Goal: Task Accomplishment & Management: Complete application form

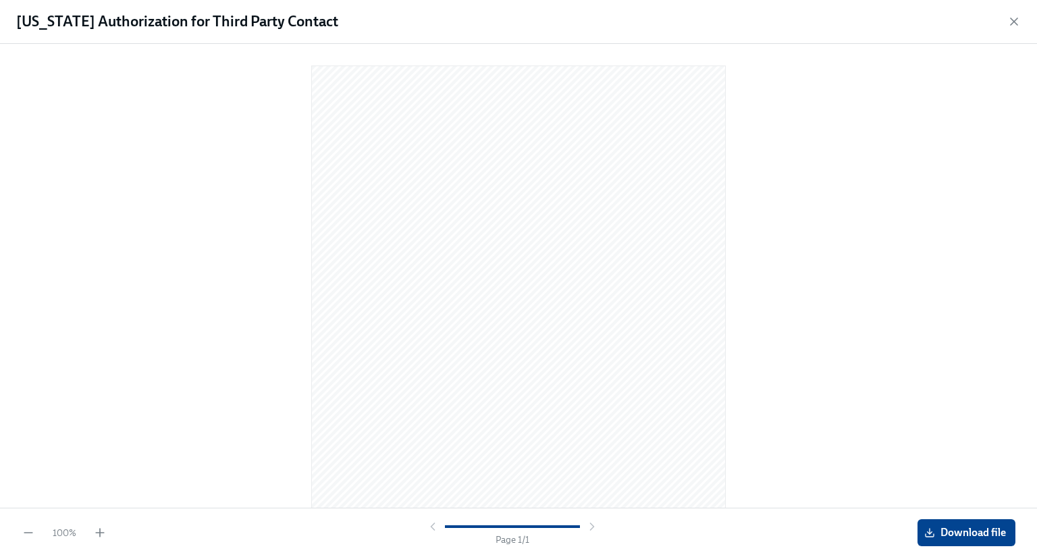
scroll to position [207, 0]
click at [1015, 20] on icon "button" at bounding box center [1014, 21] width 7 height 7
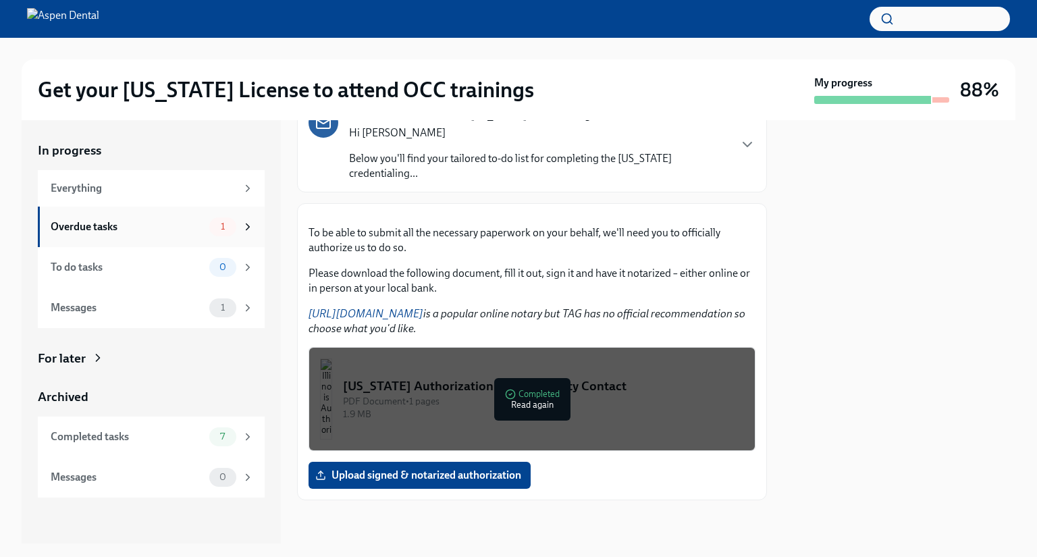
click at [142, 234] on div "Overdue tasks 1" at bounding box center [152, 226] width 203 height 19
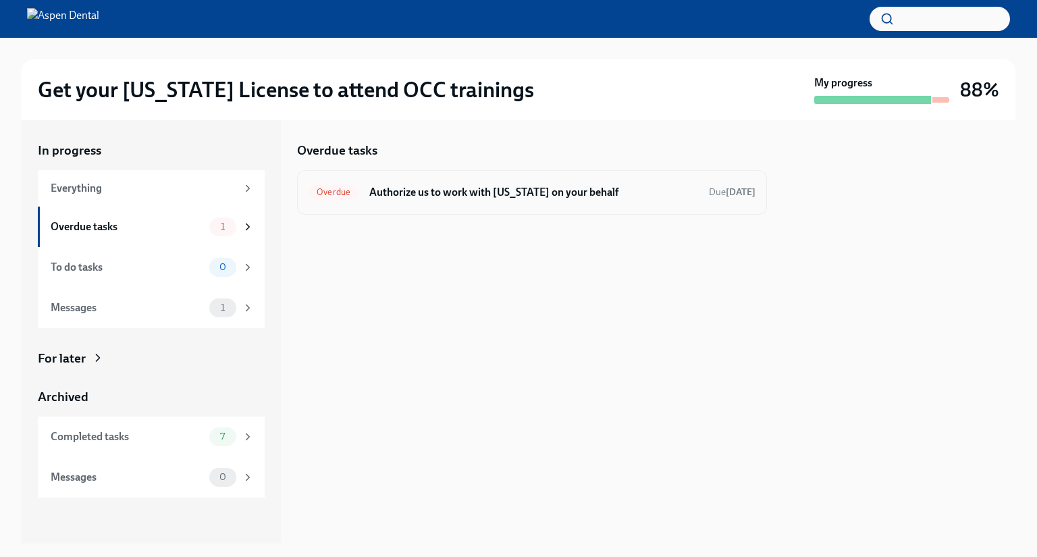
click at [485, 198] on h6 "Authorize us to work with [US_STATE] on your behalf" at bounding box center [533, 192] width 329 height 15
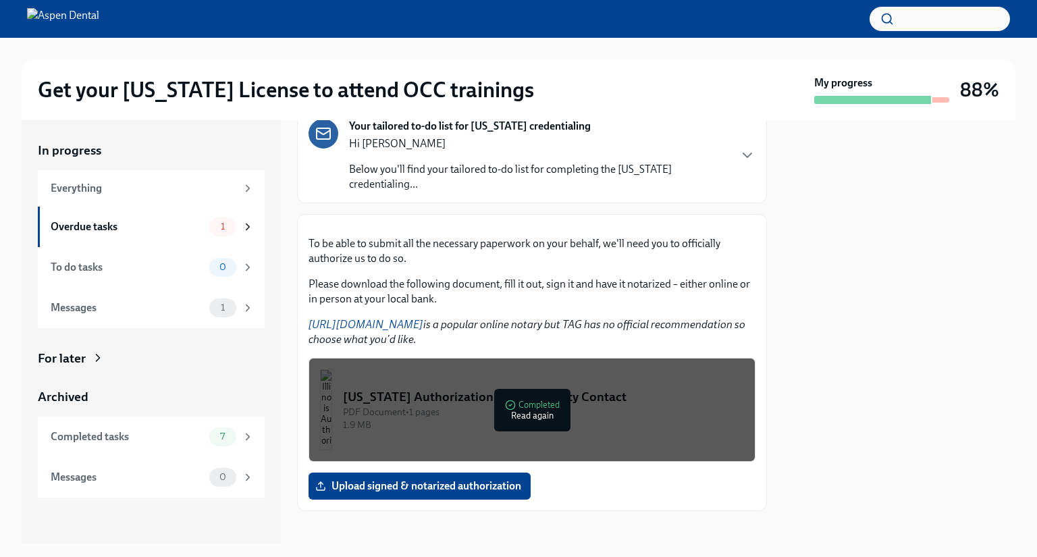
scroll to position [207, 0]
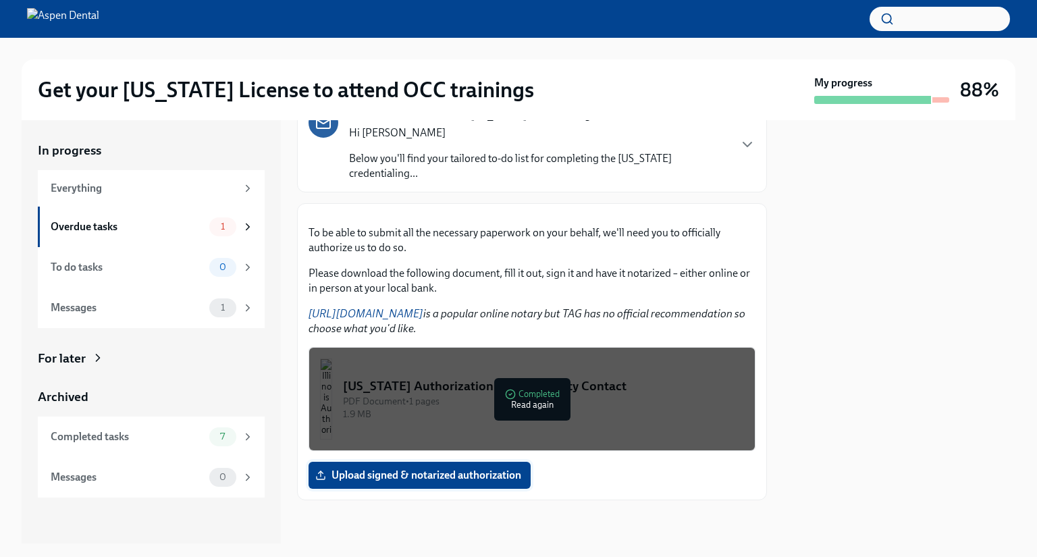
click at [454, 475] on span "Upload signed & notarized authorization" at bounding box center [419, 475] width 203 height 14
click at [0, 0] on input "Upload signed & notarized authorization" at bounding box center [0, 0] width 0 height 0
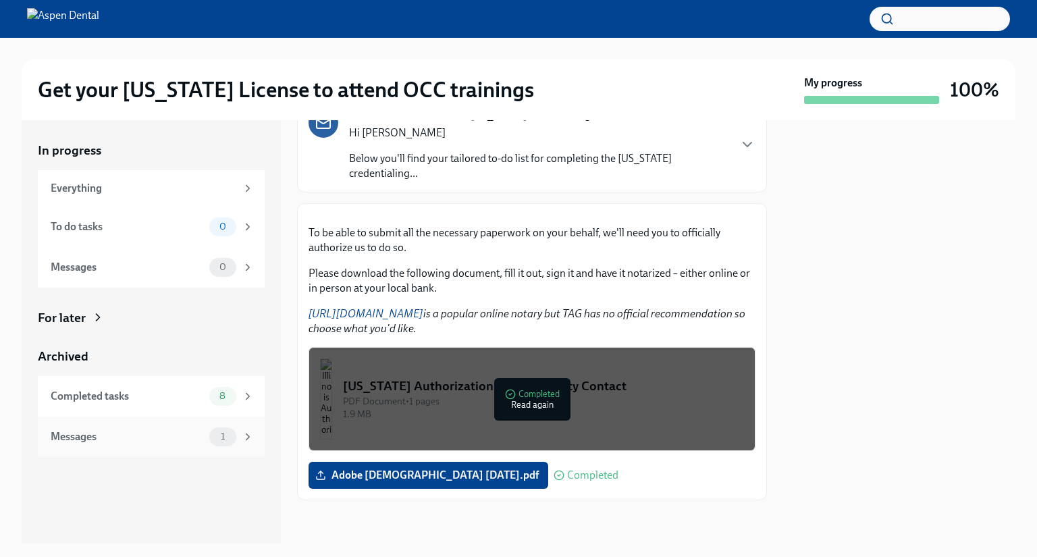
click at [147, 437] on div "Messages" at bounding box center [127, 436] width 153 height 15
